Goal: Transaction & Acquisition: Purchase product/service

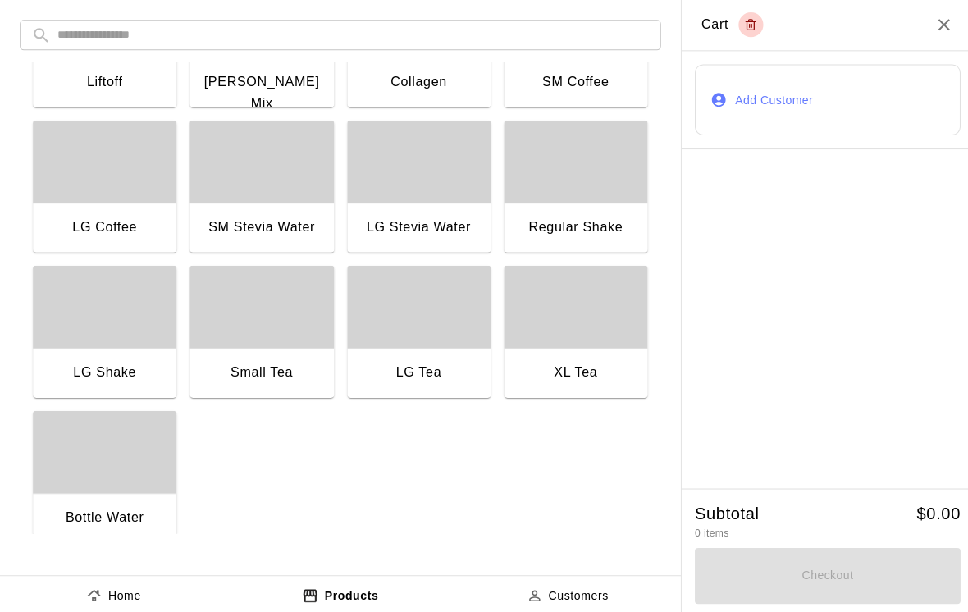
scroll to position [1254, 0]
click at [99, 473] on div "button" at bounding box center [104, 450] width 143 height 82
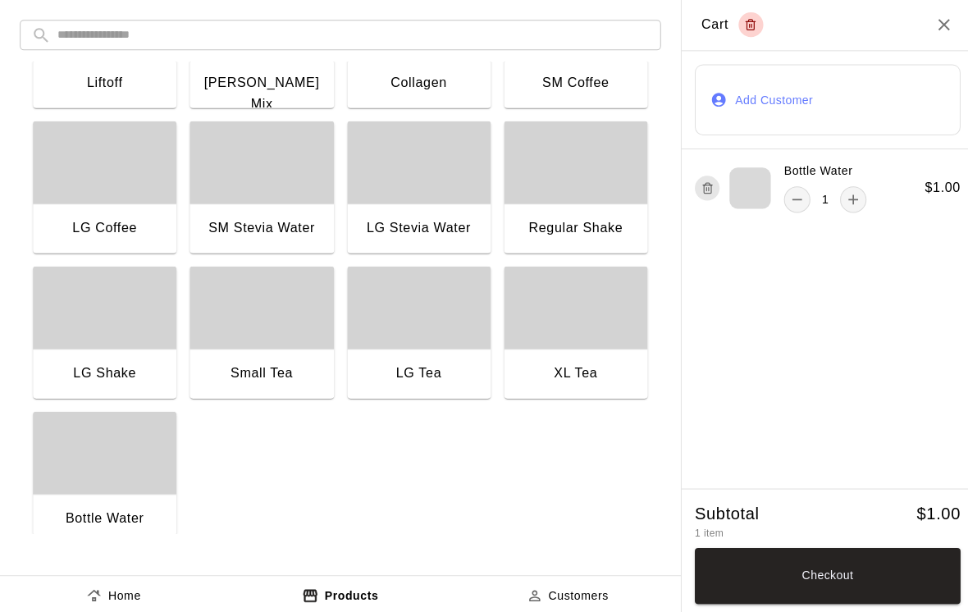
click at [799, 574] on button "Checkout" at bounding box center [823, 573] width 264 height 56
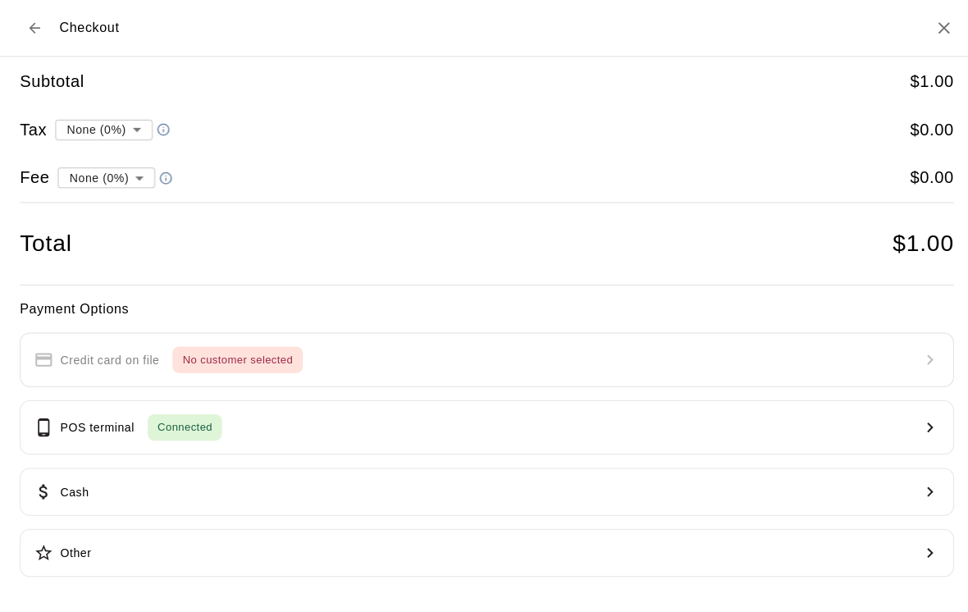
click at [285, 481] on button "Cash" at bounding box center [484, 489] width 929 height 48
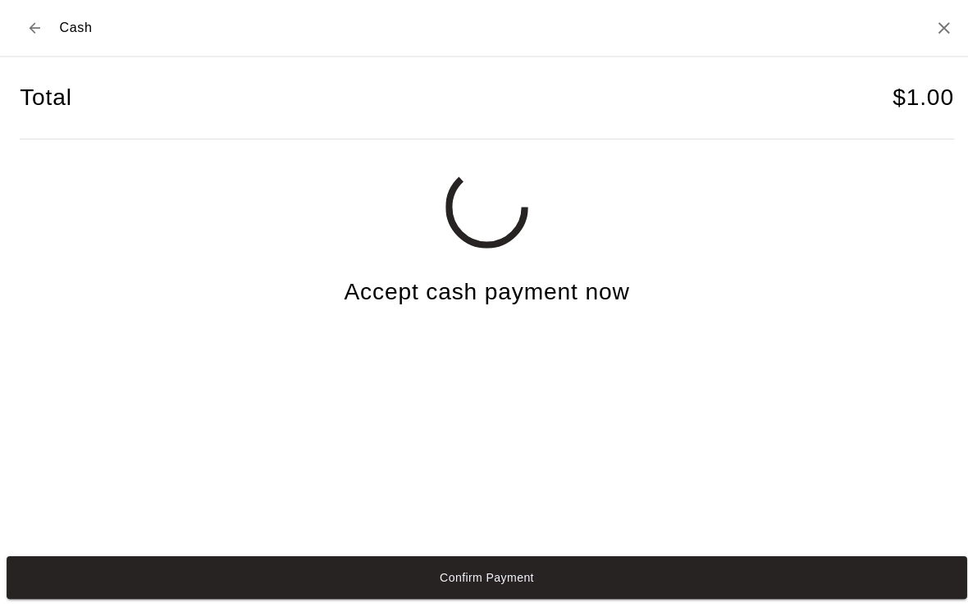
click at [261, 575] on button "Confirm Payment" at bounding box center [484, 574] width 955 height 43
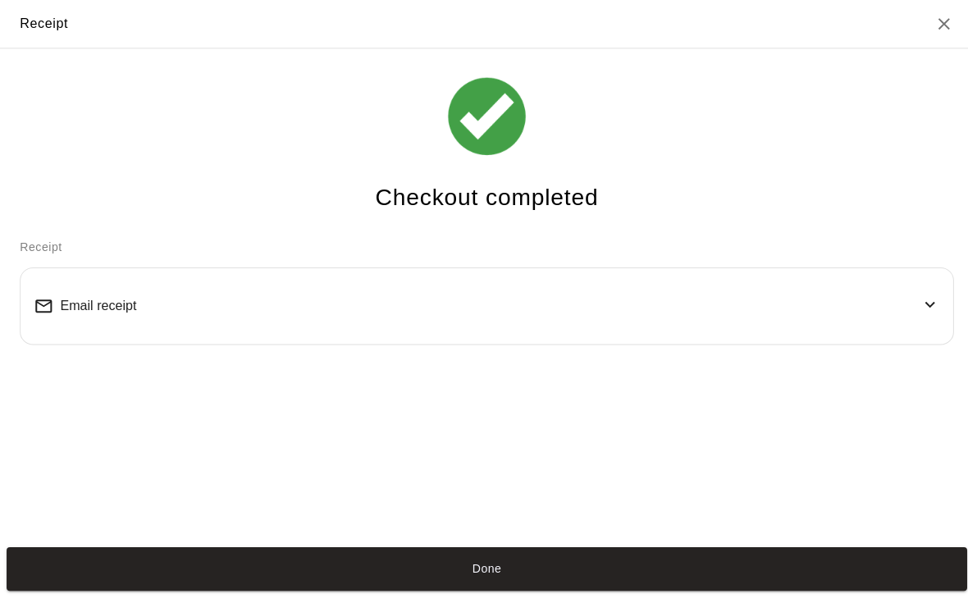
click at [545, 573] on button "Done" at bounding box center [484, 565] width 955 height 43
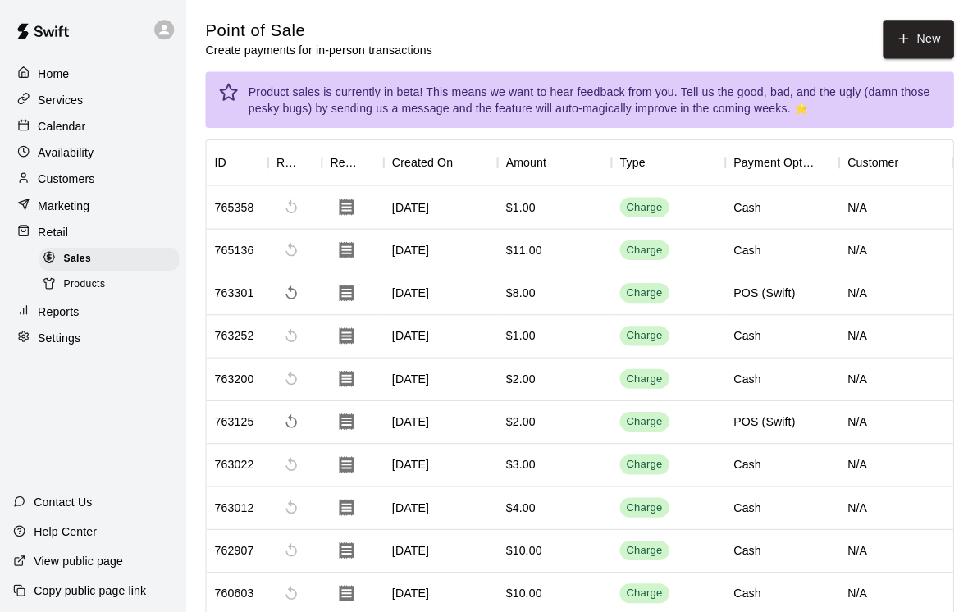
click at [878, 56] on button "New" at bounding box center [913, 39] width 71 height 39
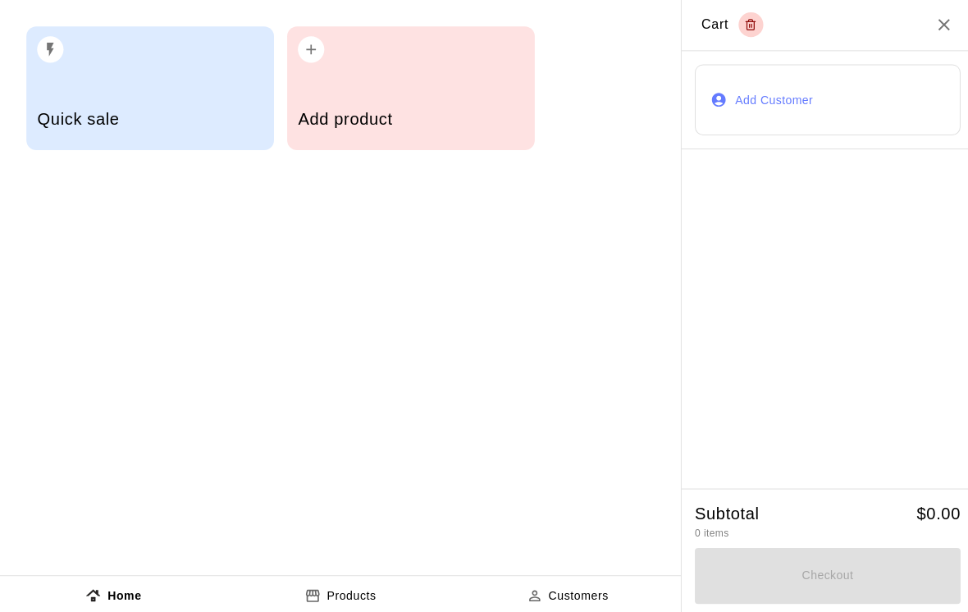
click at [419, 122] on h5 "Add product" at bounding box center [408, 119] width 224 height 22
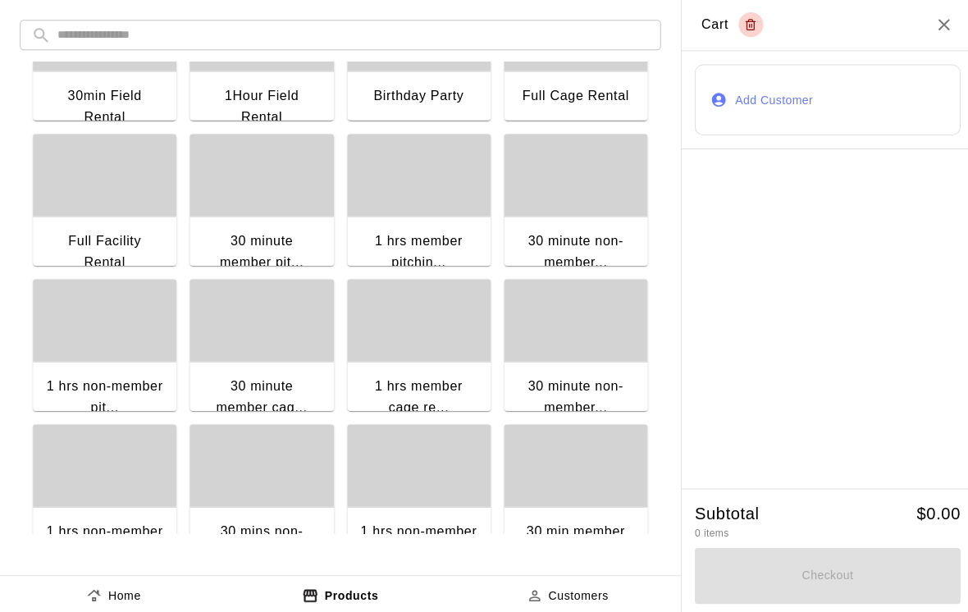
scroll to position [112, 0]
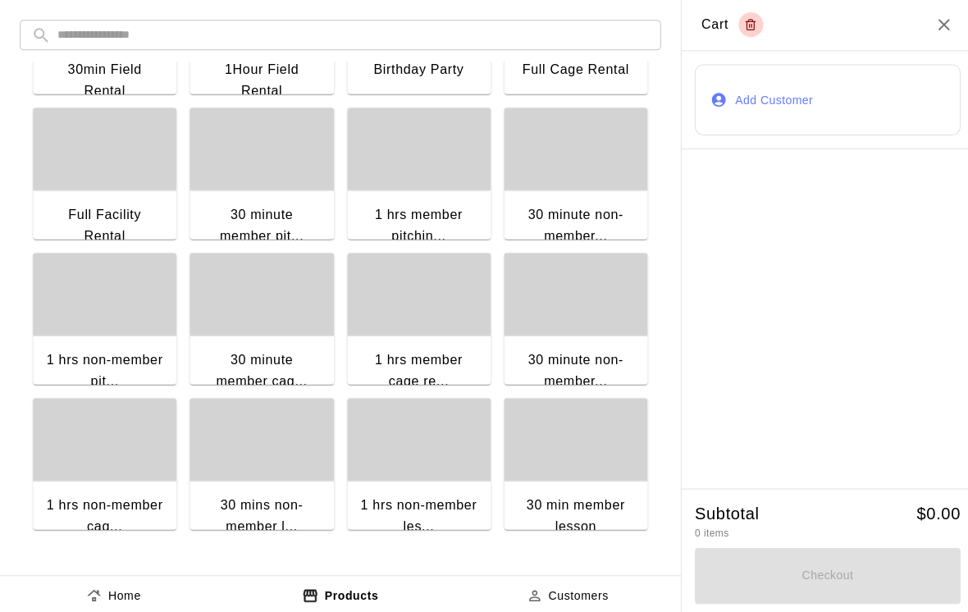
click at [606, 194] on div "30 minute non-member..." at bounding box center [572, 226] width 143 height 74
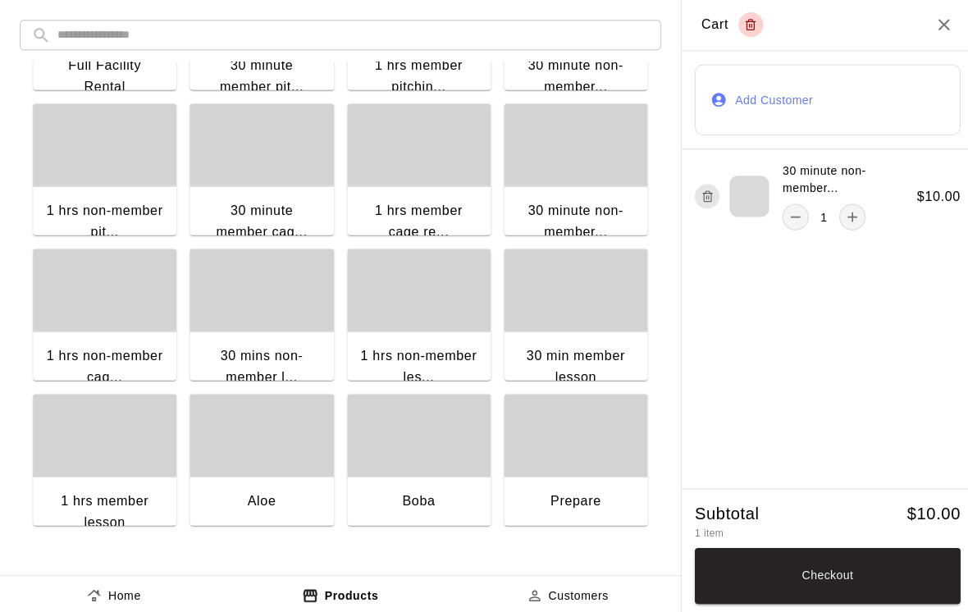
scroll to position [260, 0]
click at [802, 216] on button "remove" at bounding box center [791, 216] width 26 height 26
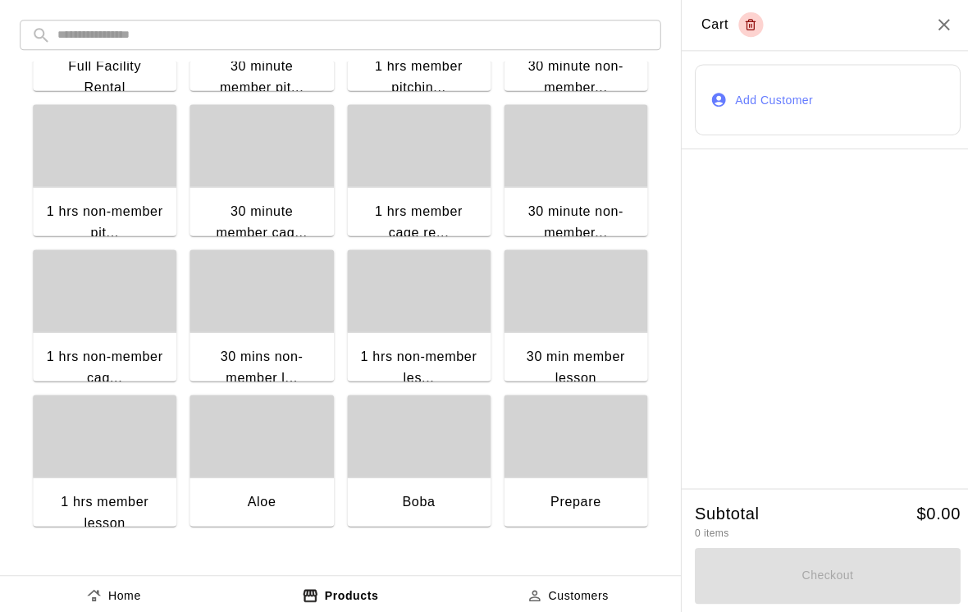
click at [300, 304] on div "button" at bounding box center [260, 289] width 143 height 82
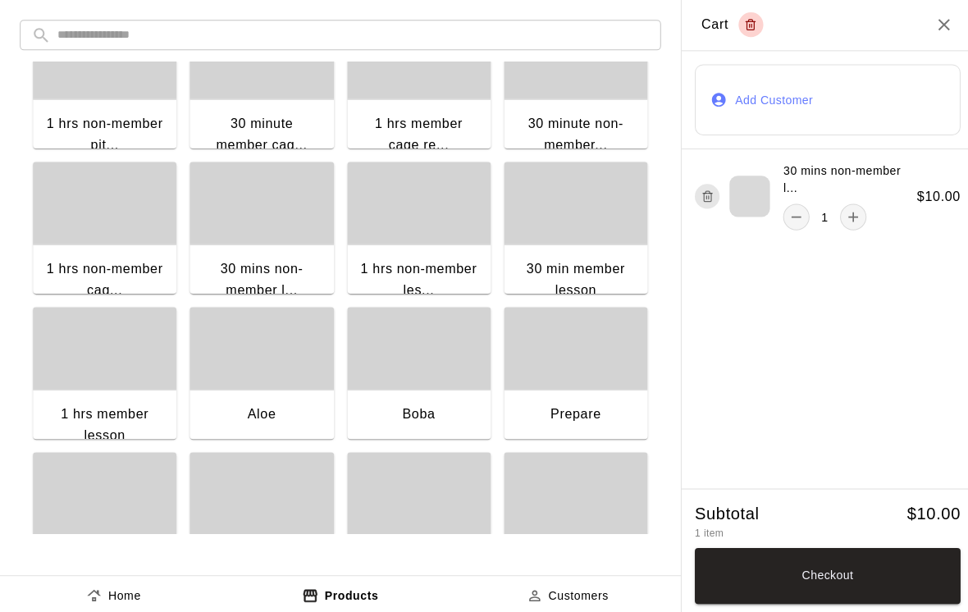
scroll to position [350, 0]
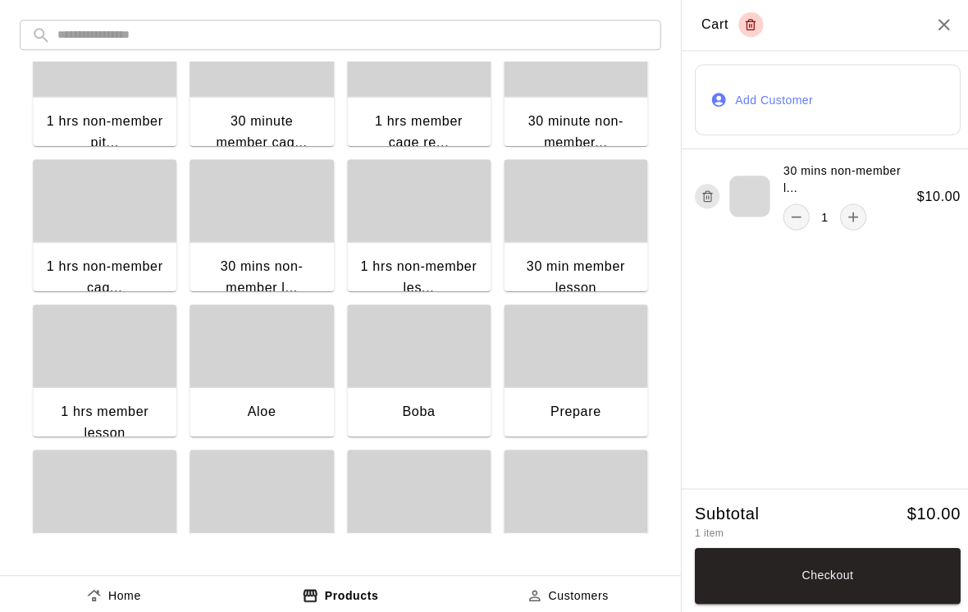
click at [125, 373] on div "button" at bounding box center [104, 344] width 143 height 82
click at [781, 295] on button "remove" at bounding box center [793, 292] width 26 height 26
click at [292, 236] on div "button" at bounding box center [260, 199] width 143 height 82
click at [926, 569] on button "Checkout" at bounding box center [823, 573] width 264 height 56
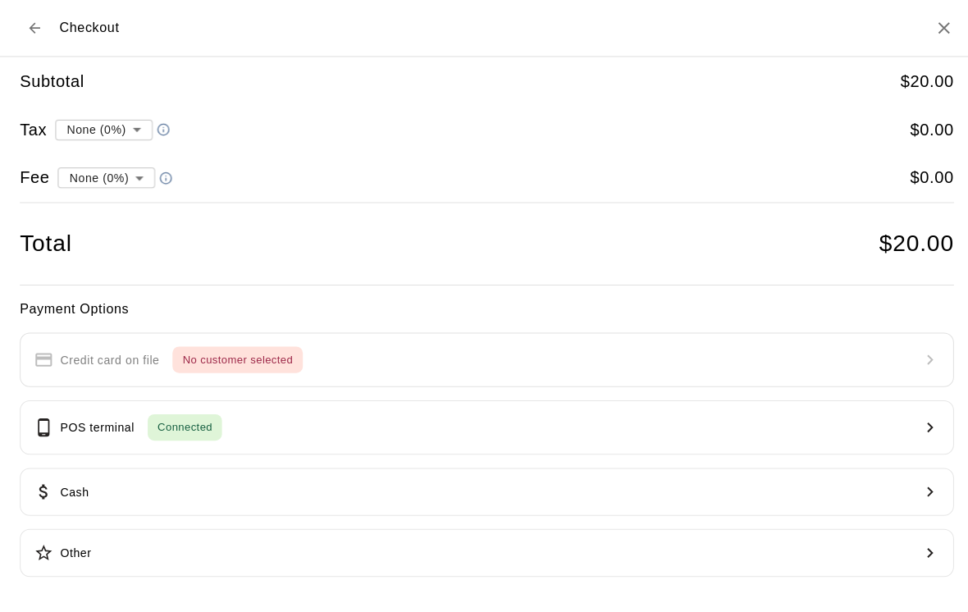
click at [331, 470] on button "Cash" at bounding box center [484, 489] width 929 height 48
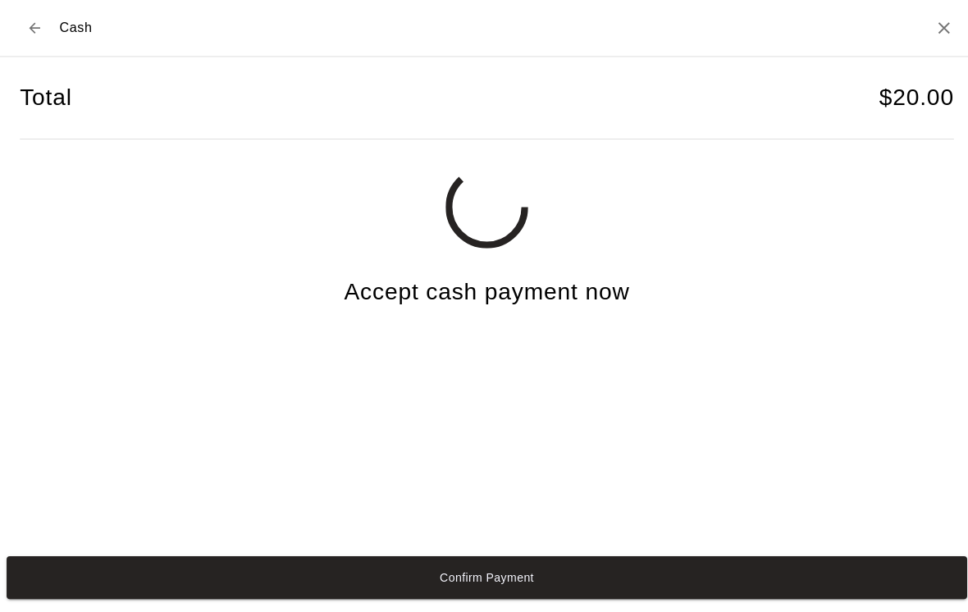
click at [312, 587] on button "Confirm Payment" at bounding box center [484, 574] width 955 height 43
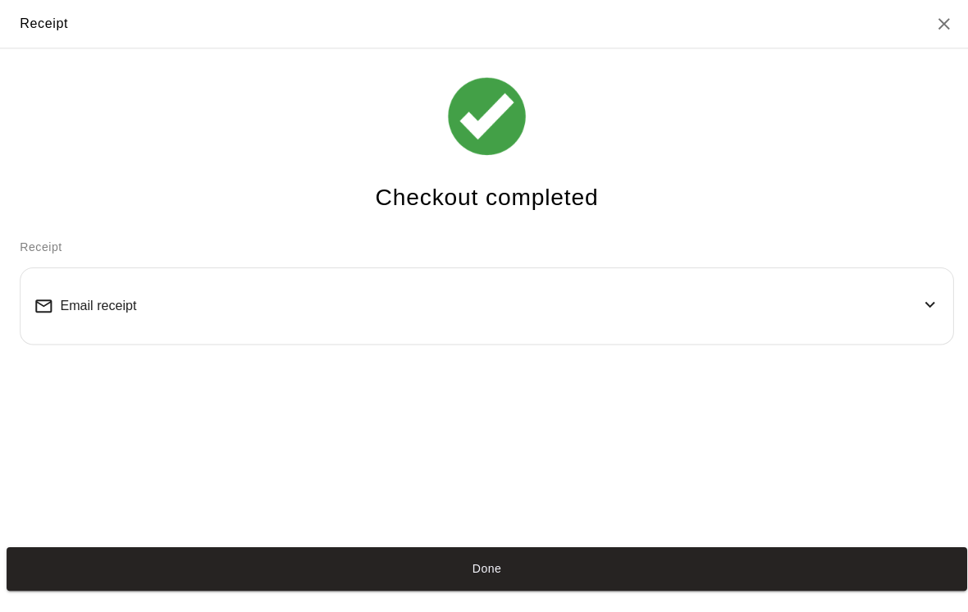
click at [906, 587] on button "Done" at bounding box center [484, 565] width 955 height 43
